Goal: Information Seeking & Learning: Learn about a topic

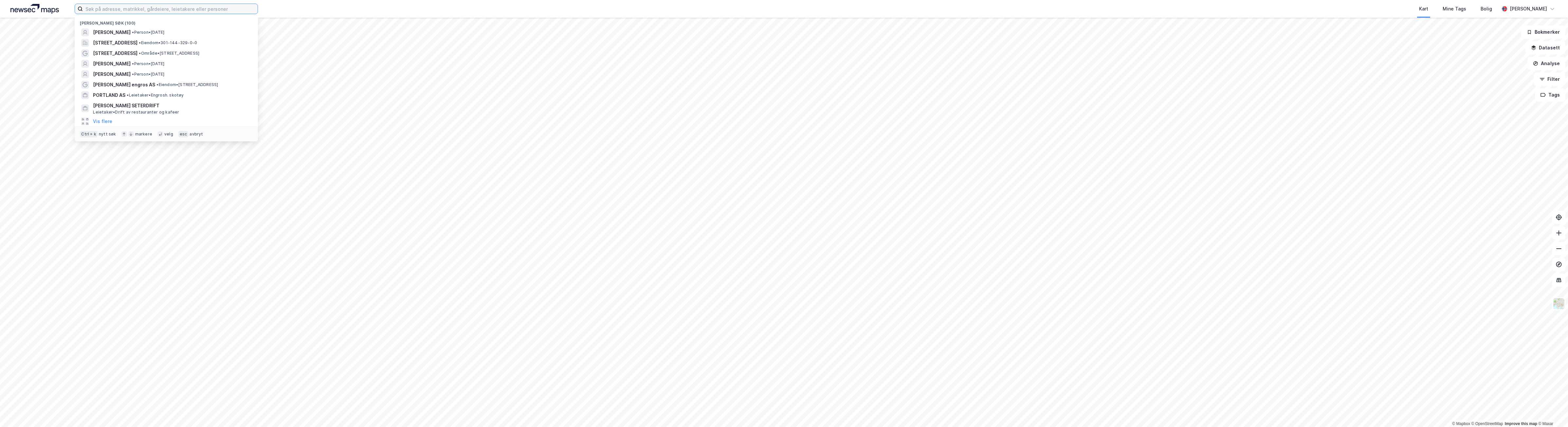
click at [172, 10] on input at bounding box center [170, 9] width 175 height 10
paste input "[STREET_ADDRESS]"
type input "[STREET_ADDRESS]"
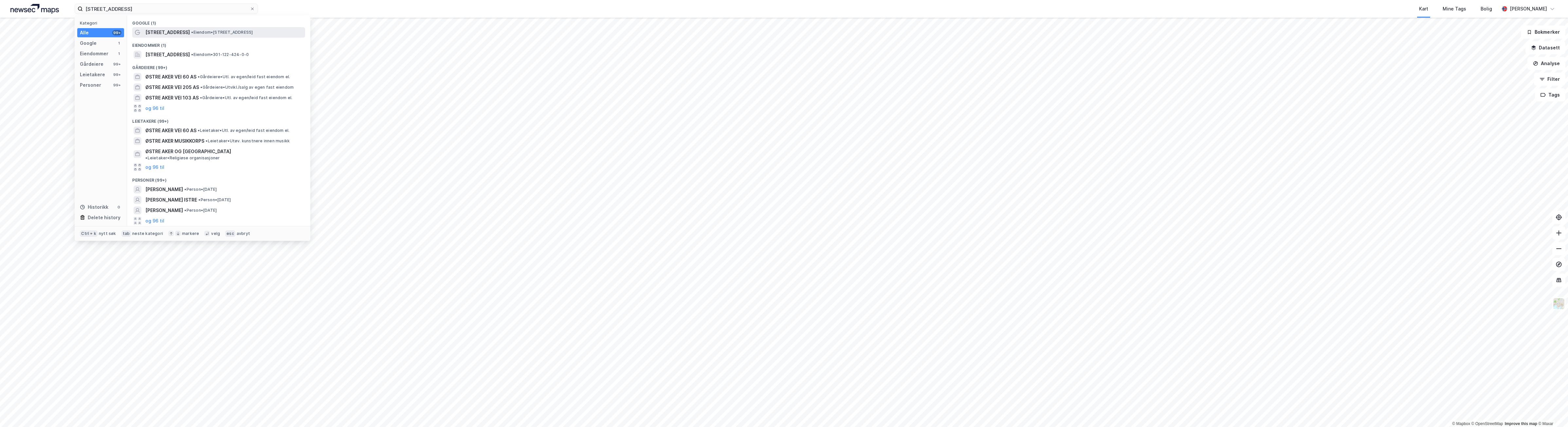
click at [194, 34] on span "• Eiendom • [STREET_ADDRESS]" at bounding box center [222, 32] width 61 height 5
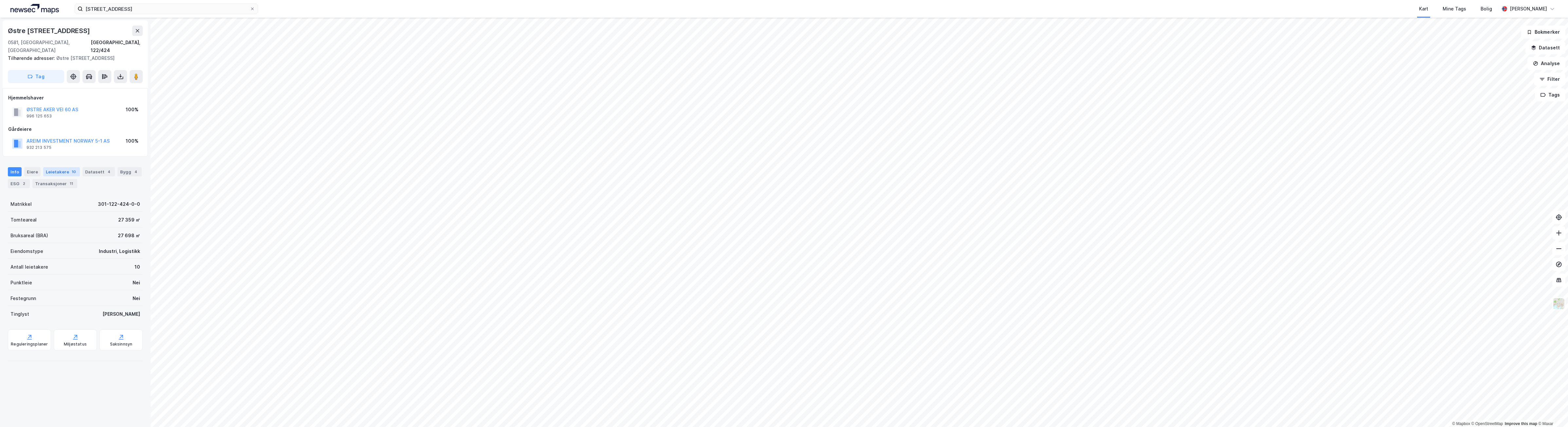
click at [58, 173] on div "Leietakere 10" at bounding box center [61, 172] width 37 height 9
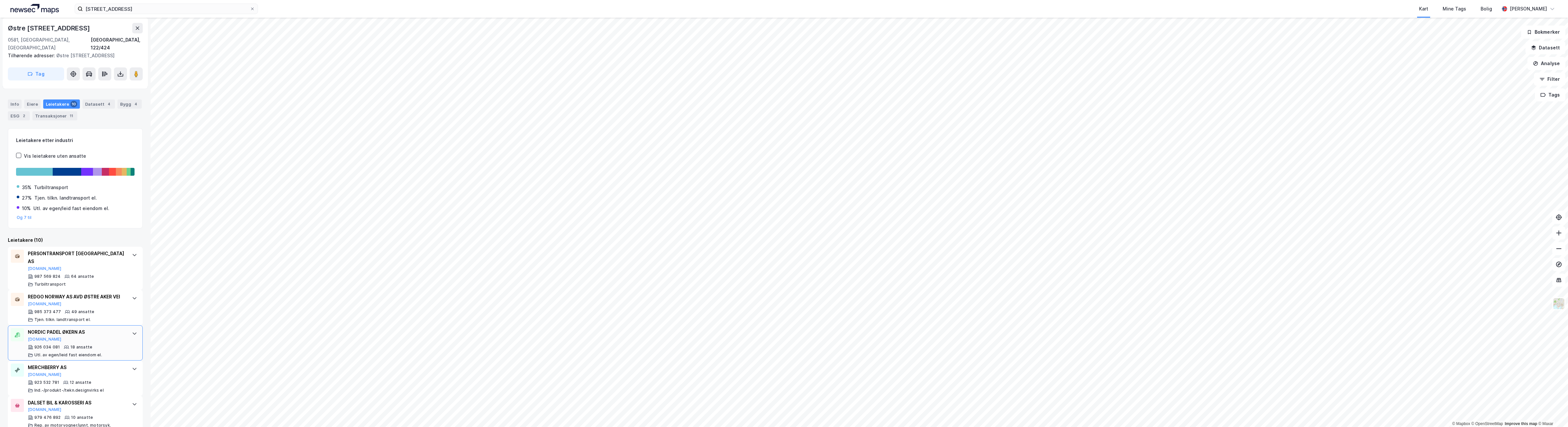
scroll to position [109, 0]
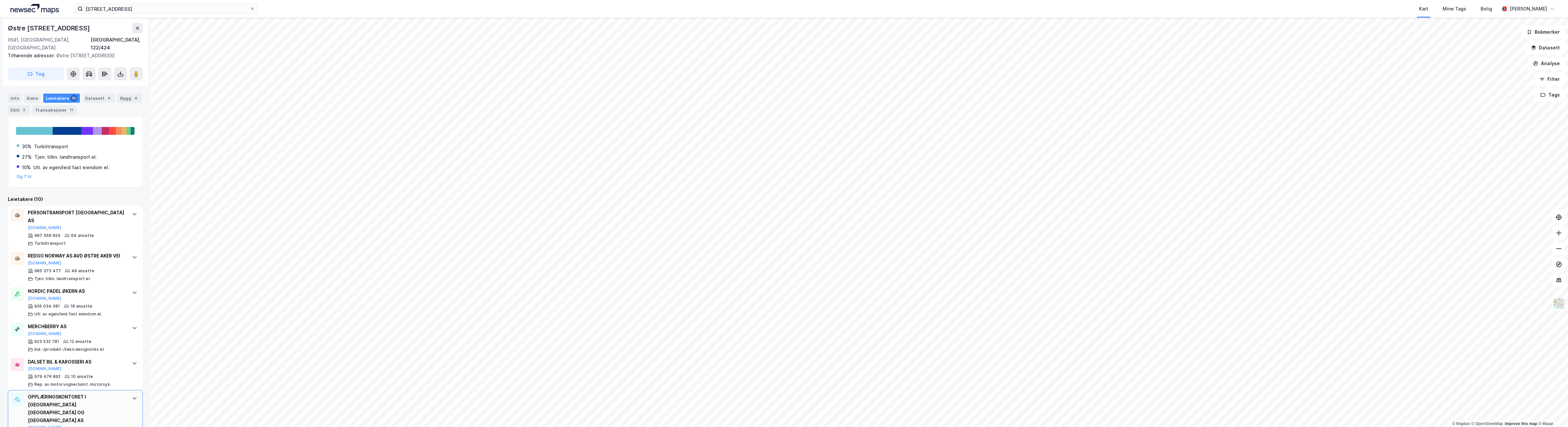
click at [93, 399] on div "OPPLÆRINGSKONTORET I [GEOGRAPHIC_DATA] [GEOGRAPHIC_DATA] OG [GEOGRAPHIC_DATA] AS" at bounding box center [77, 409] width 97 height 32
click at [37, 425] on button "[DOMAIN_NAME]" at bounding box center [44, 428] width 33 height 5
